Goal: Task Accomplishment & Management: Manage account settings

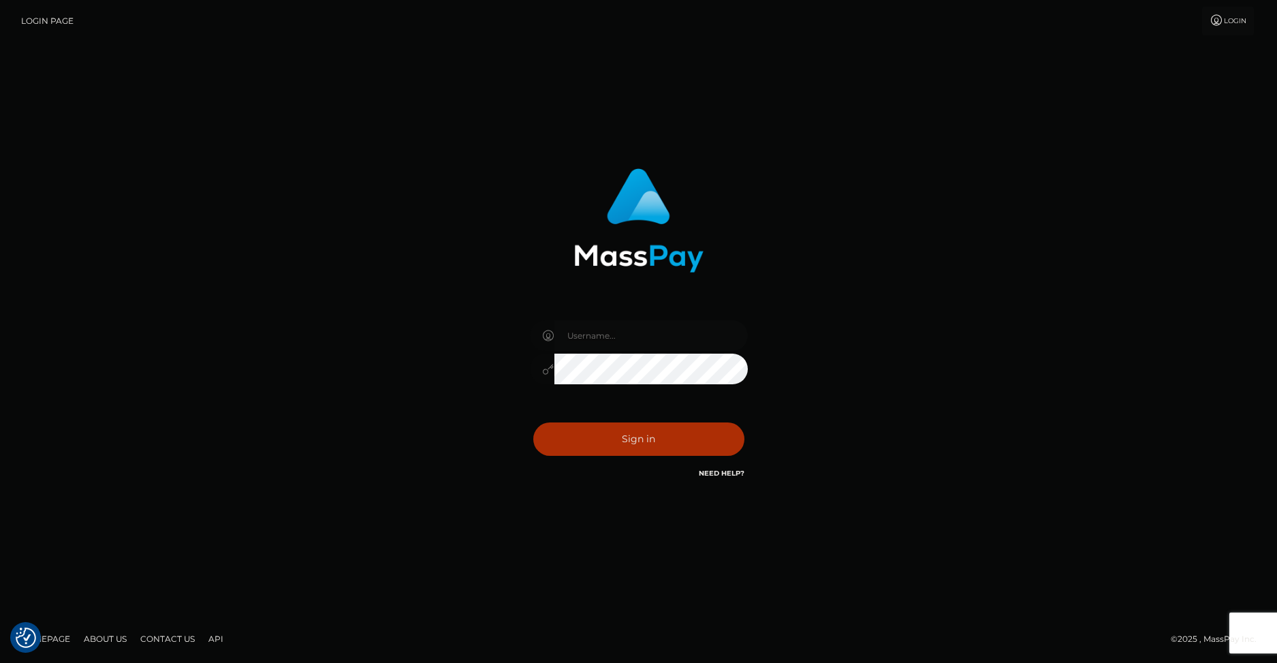
click at [583, 337] on input "text" at bounding box center [650, 335] width 193 height 31
type input "SupportCases"
click at [590, 432] on button "Sign in" at bounding box center [638, 438] width 211 height 33
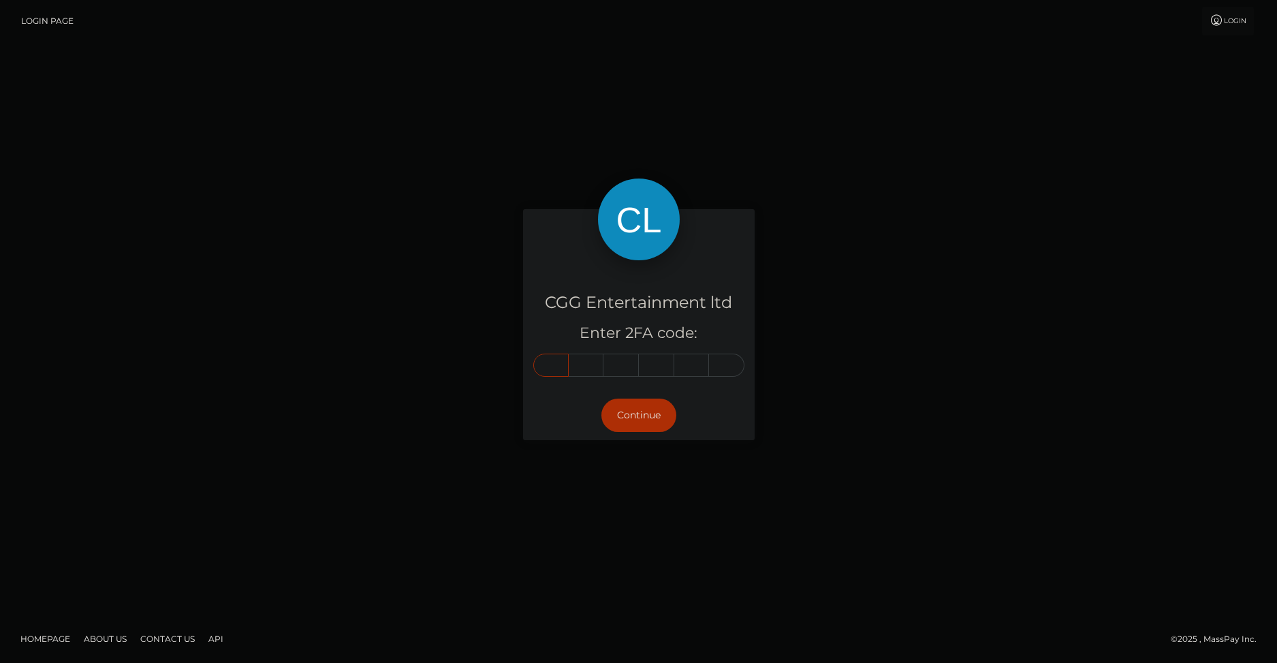
click at [552, 368] on input "text" at bounding box center [550, 364] width 35 height 23
type input "7"
type input "0"
type input "5"
type input "9"
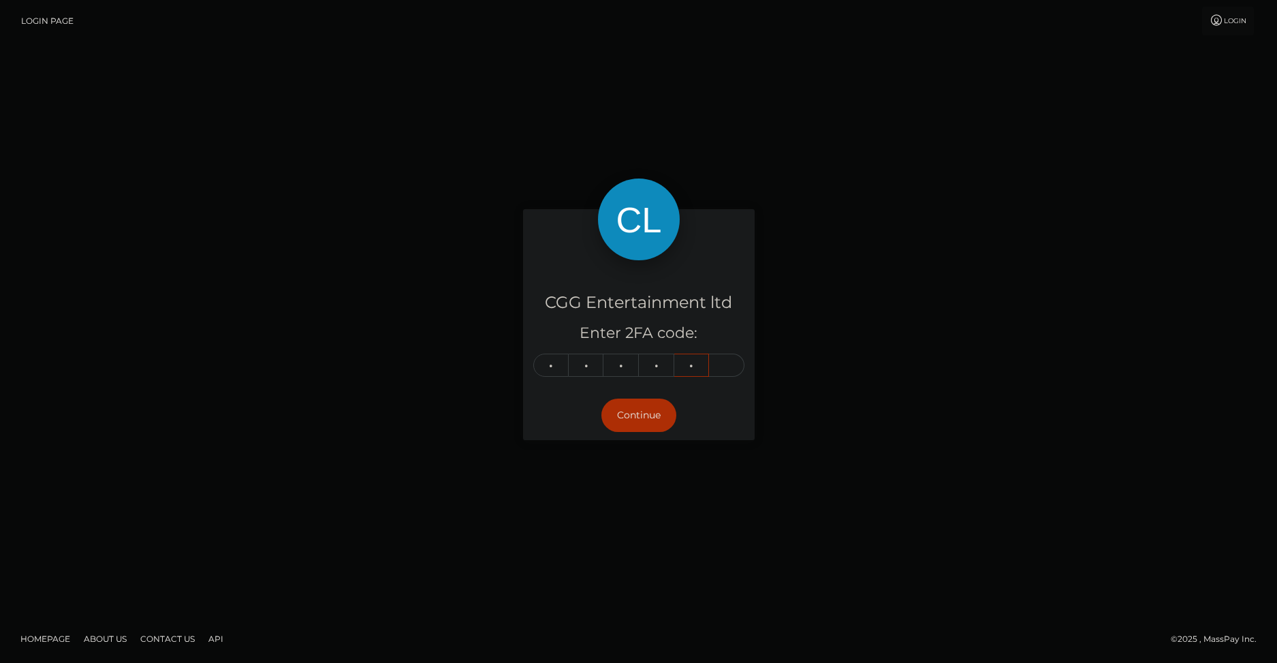
type input "9"
type input "2"
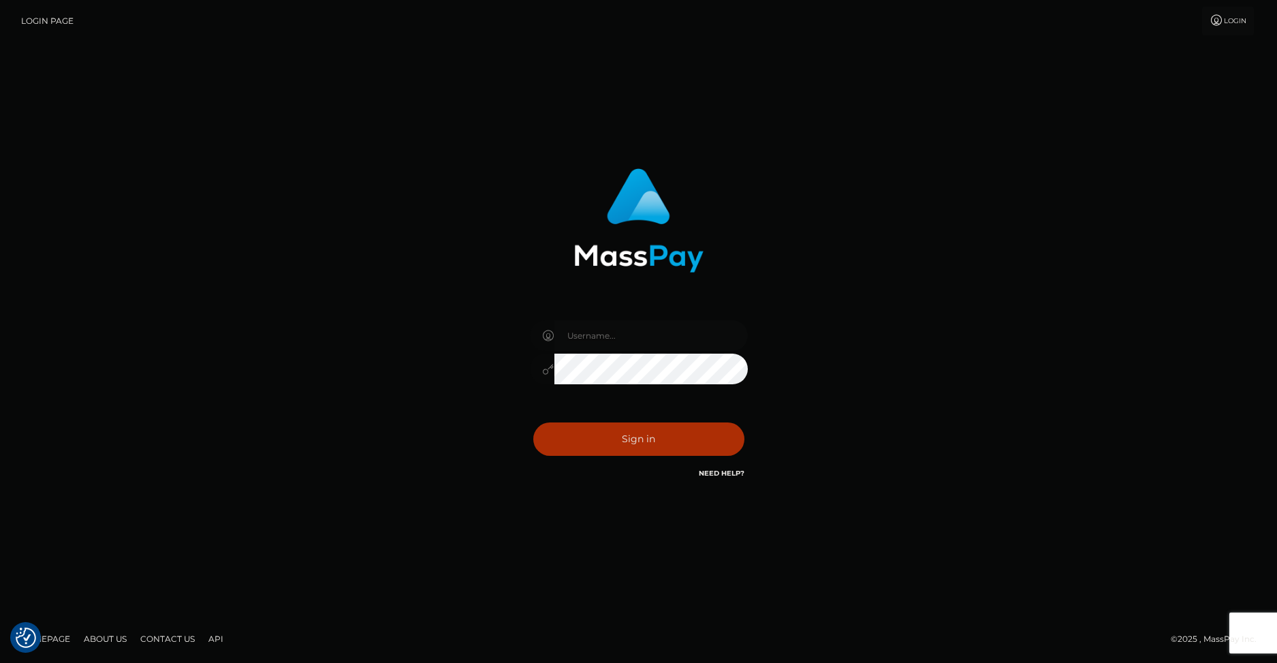
click at [607, 338] on input "text" at bounding box center [650, 335] width 193 height 31
type input "SupportCases"
click at [603, 444] on button "Sign in" at bounding box center [638, 438] width 211 height 33
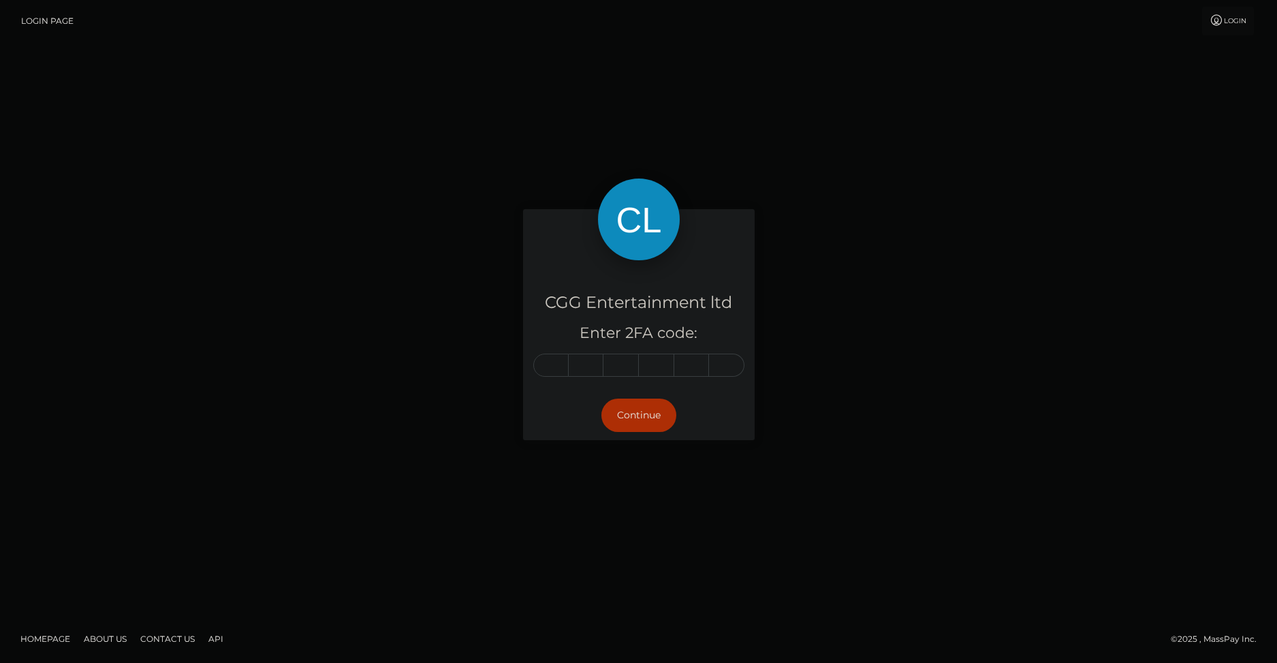
click at [558, 365] on input "text" at bounding box center [550, 364] width 35 height 23
type input "5"
type input "8"
type input "6"
type input "8"
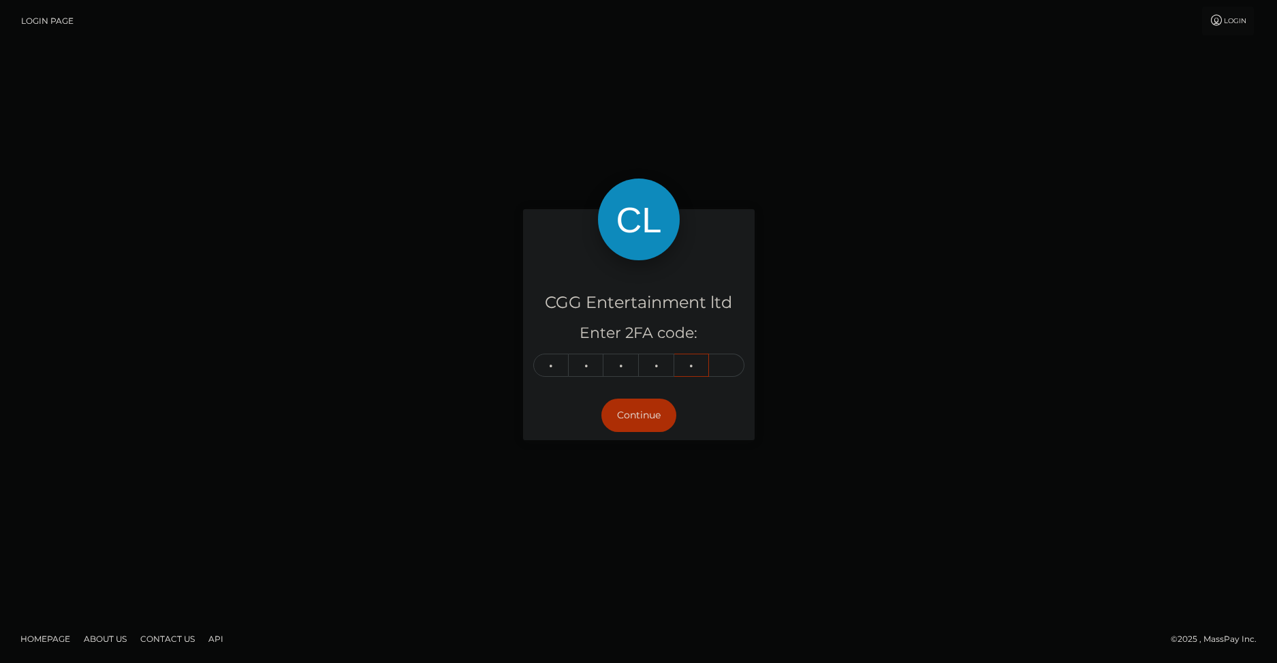
type input "5"
type input "7"
